Goal: Information Seeking & Learning: Learn about a topic

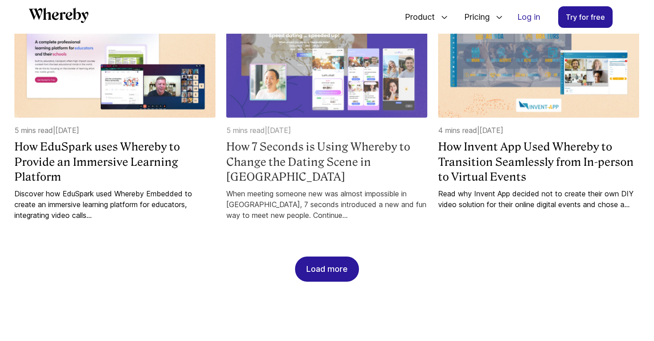
scroll to position [877, 0]
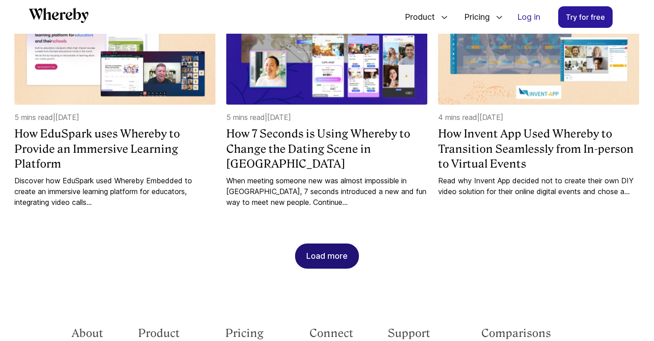
click at [324, 255] on div "Load more" at bounding box center [326, 256] width 41 height 24
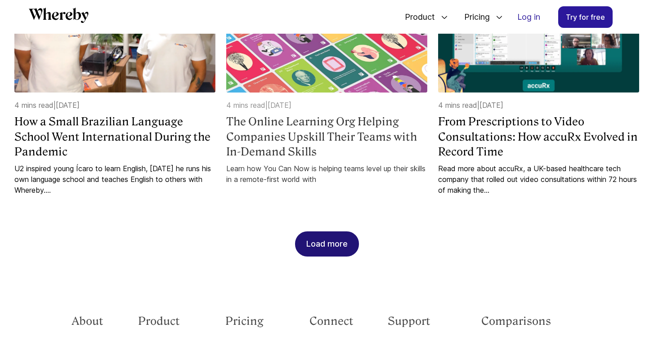
scroll to position [1396, 0]
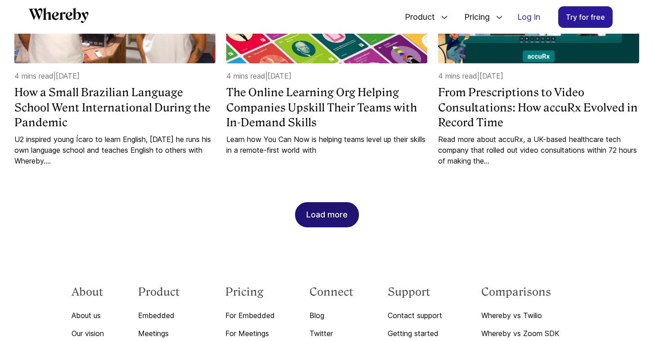
click at [318, 214] on div "Load more" at bounding box center [326, 215] width 41 height 24
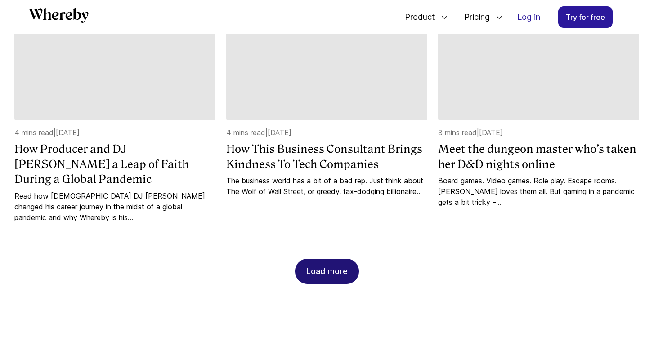
scroll to position [1818, 0]
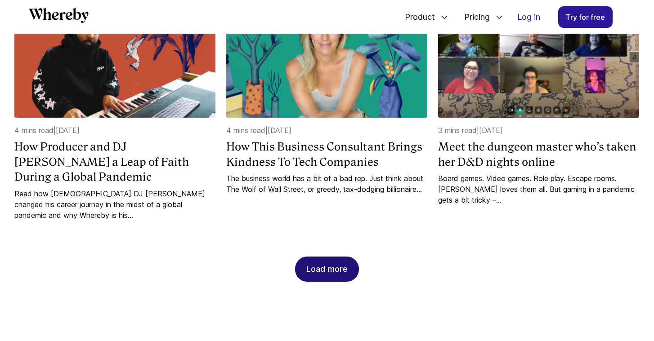
click at [326, 276] on div "Load more" at bounding box center [326, 269] width 41 height 24
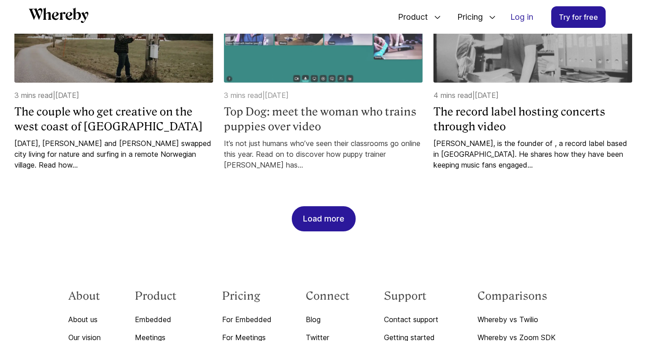
scroll to position [2316, 0]
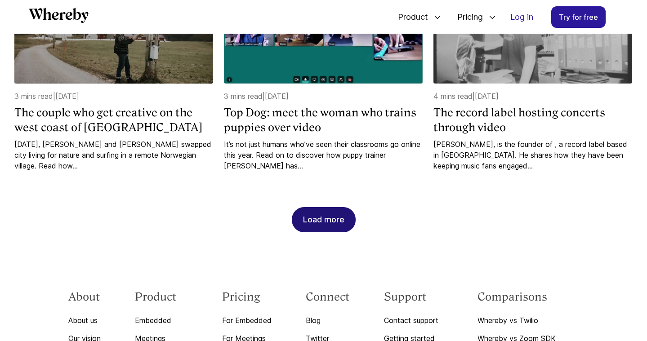
click at [327, 227] on div "Load more" at bounding box center [323, 220] width 41 height 24
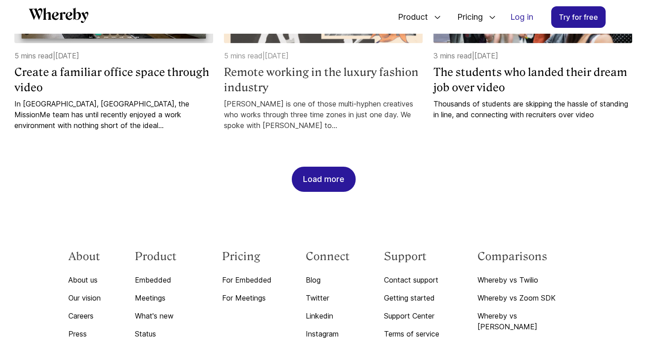
scroll to position [2805, 0]
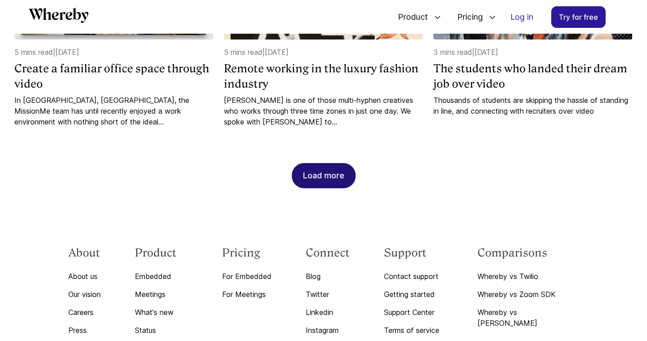
click at [335, 184] on div "Load more" at bounding box center [323, 176] width 41 height 24
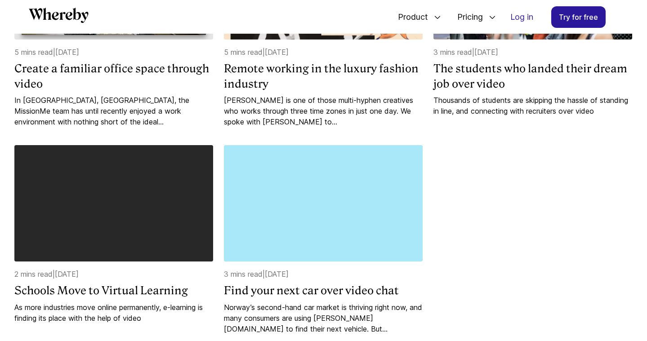
scroll to position [2866, 0]
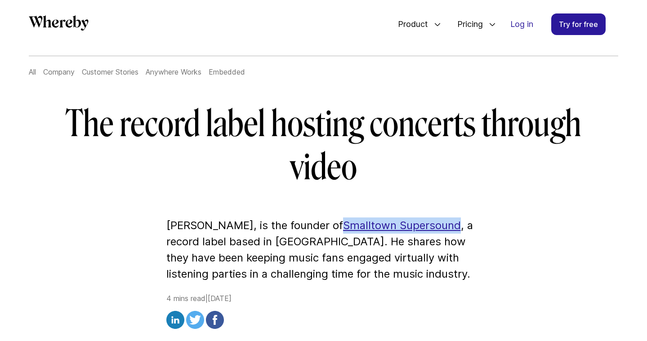
drag, startPoint x: 346, startPoint y: 226, endPoint x: 461, endPoint y: 224, distance: 115.6
type textarea "**********"
click at [461, 224] on p "Joakim Haugland, is the founder of Smalltown Supersound , a record label based …" at bounding box center [323, 250] width 315 height 65
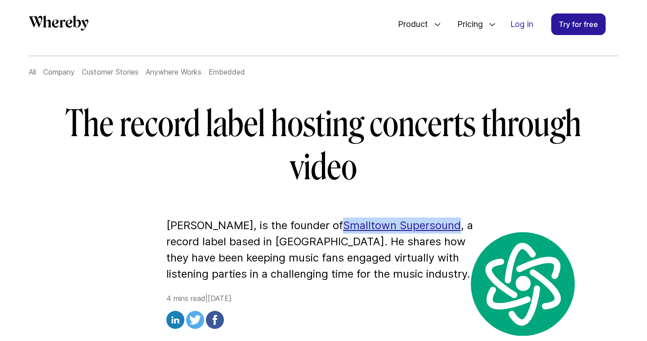
copy link "Smalltown Supersound"
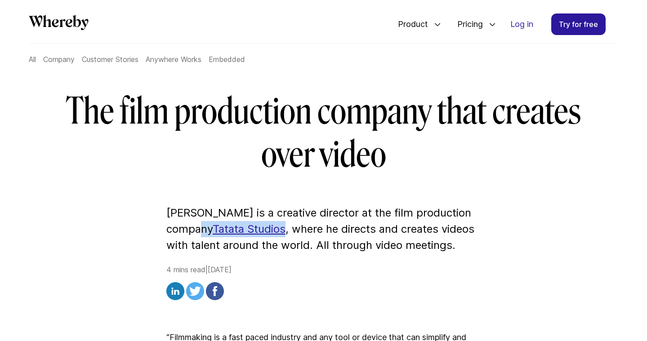
type textarea "**********"
click at [288, 235] on p "Ricky Plows is a creative director at the film production company Tatata Studio…" at bounding box center [323, 229] width 315 height 49
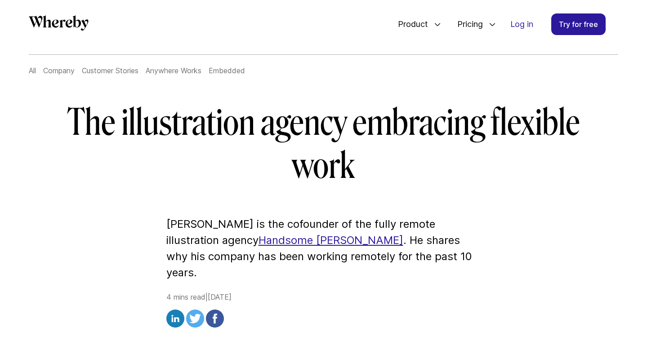
scroll to position [68, 0]
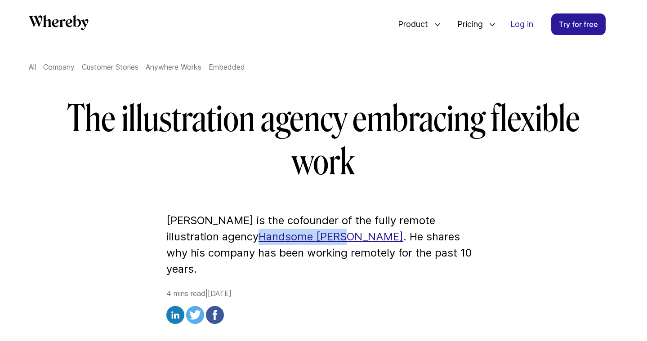
drag, startPoint x: 205, startPoint y: 234, endPoint x: 292, endPoint y: 237, distance: 86.8
type textarea "**********"
click at [292, 237] on p "Jon Cockley is the cofounder of the fully remote illustration agency Handsome F…" at bounding box center [323, 245] width 315 height 65
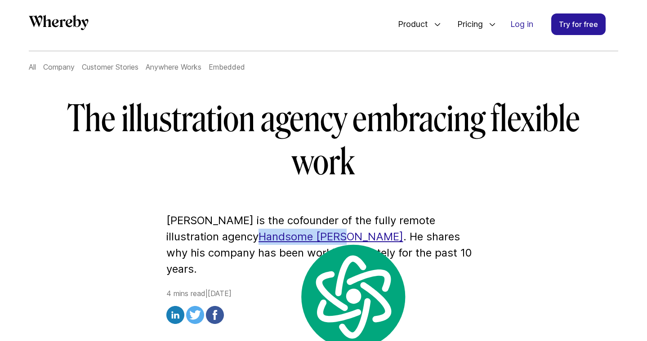
copy link "Handsome Frank"
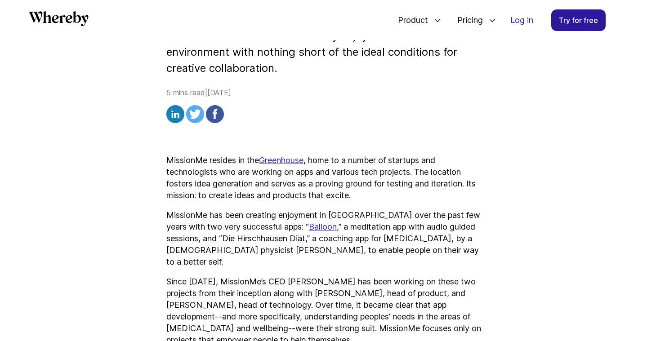
scroll to position [280, 0]
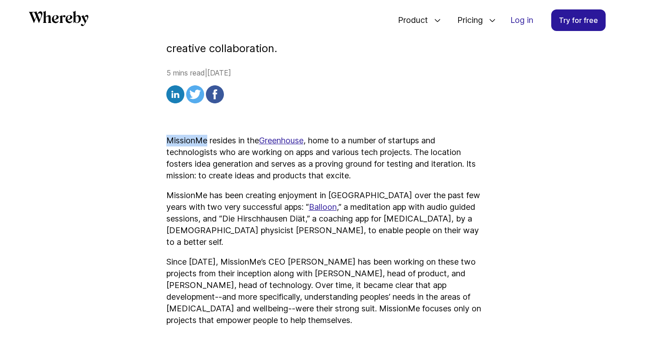
drag, startPoint x: 165, startPoint y: 125, endPoint x: 206, endPoint y: 126, distance: 40.9
type textarea "*********"
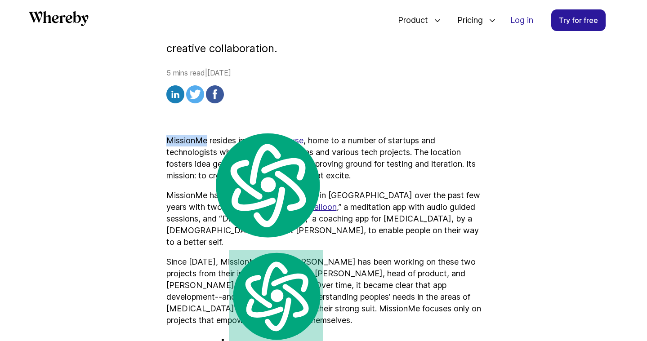
copy p "MissionMe"
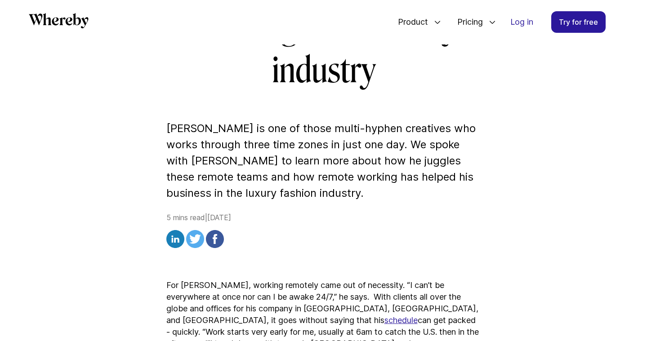
scroll to position [216, 0]
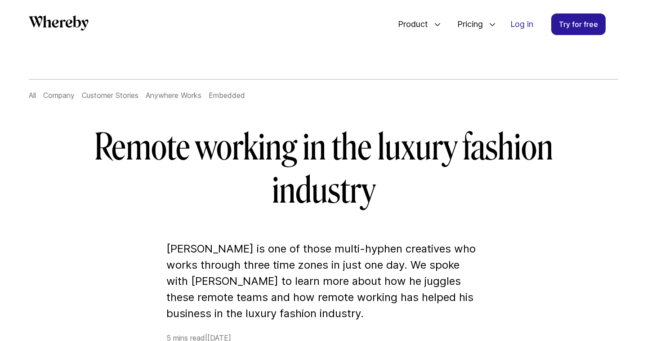
scroll to position [66, 0]
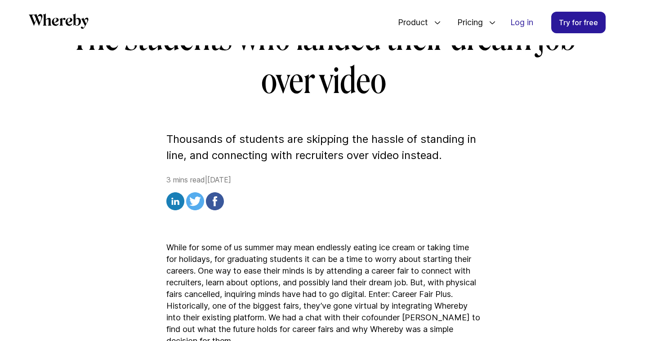
scroll to position [180, 0]
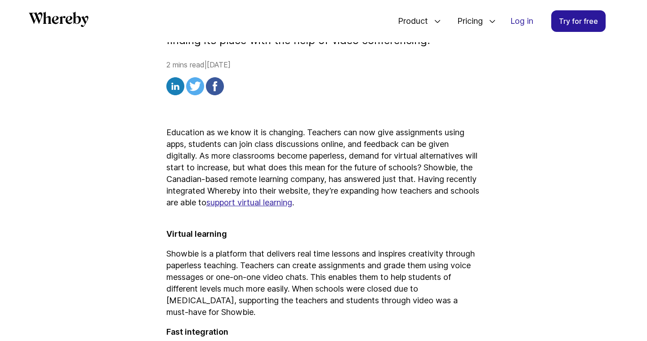
scroll to position [229, 0]
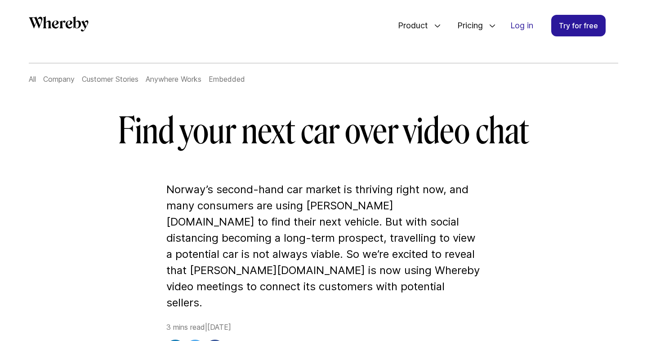
scroll to position [59, 0]
